Goal: Transaction & Acquisition: Register for event/course

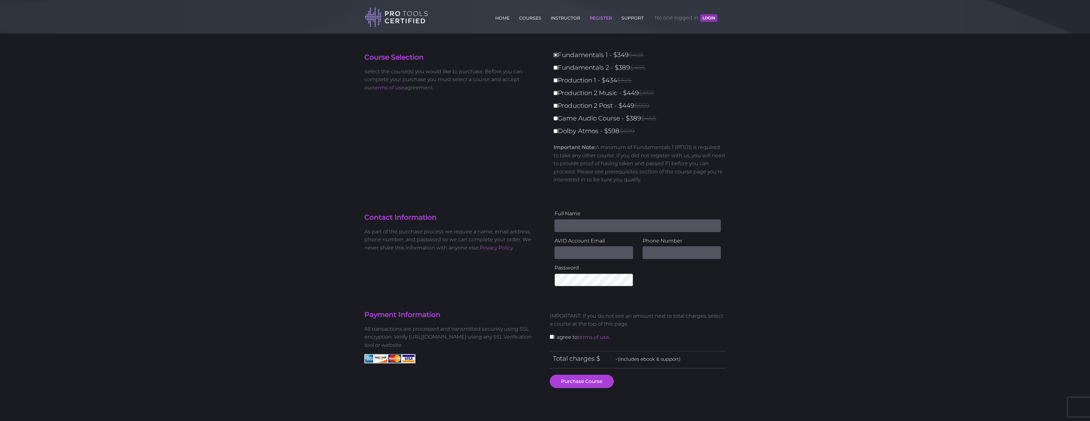
click at [556, 56] on input "Fundamentals 1 - $349 $425" at bounding box center [555, 55] width 4 height 4
checkbox input "true"
type input "349"
click at [533, 18] on link "COURSES" at bounding box center [529, 17] width 25 height 10
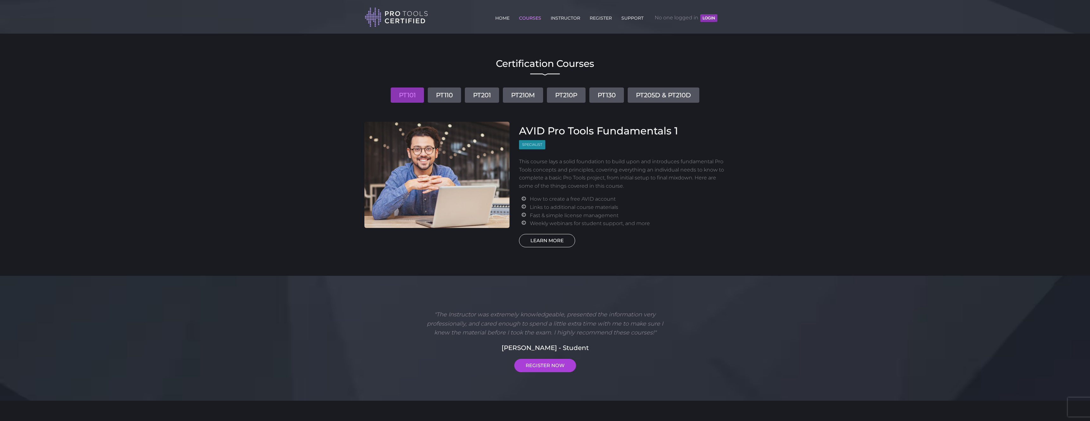
click at [552, 240] on link "LEARN MORE" at bounding box center [547, 240] width 56 height 13
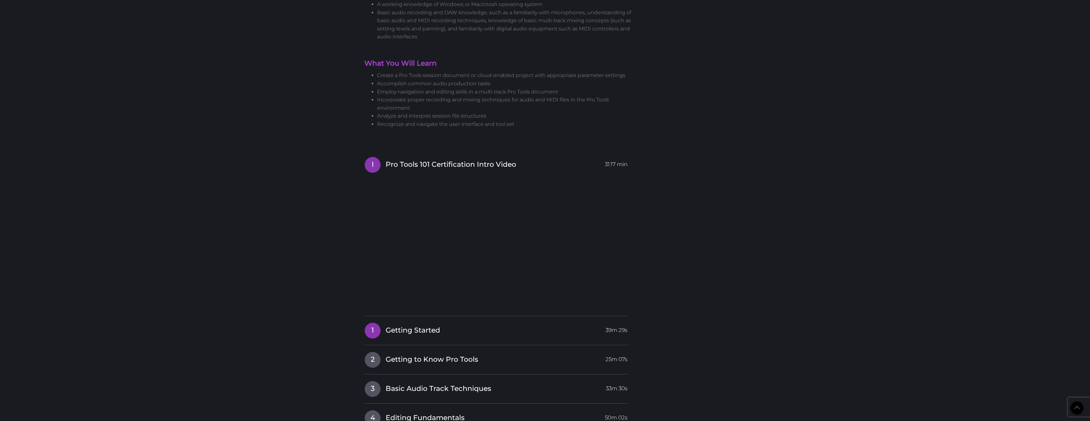
scroll to position [368, 0]
